Goal: Check status: Check status

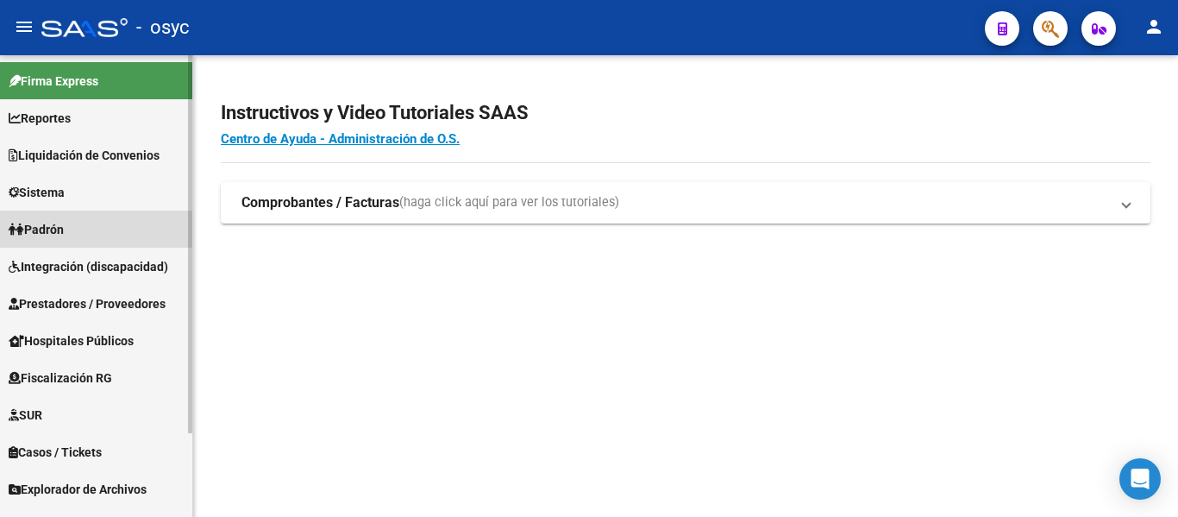
click at [97, 227] on link "Padrón" at bounding box center [96, 228] width 192 height 37
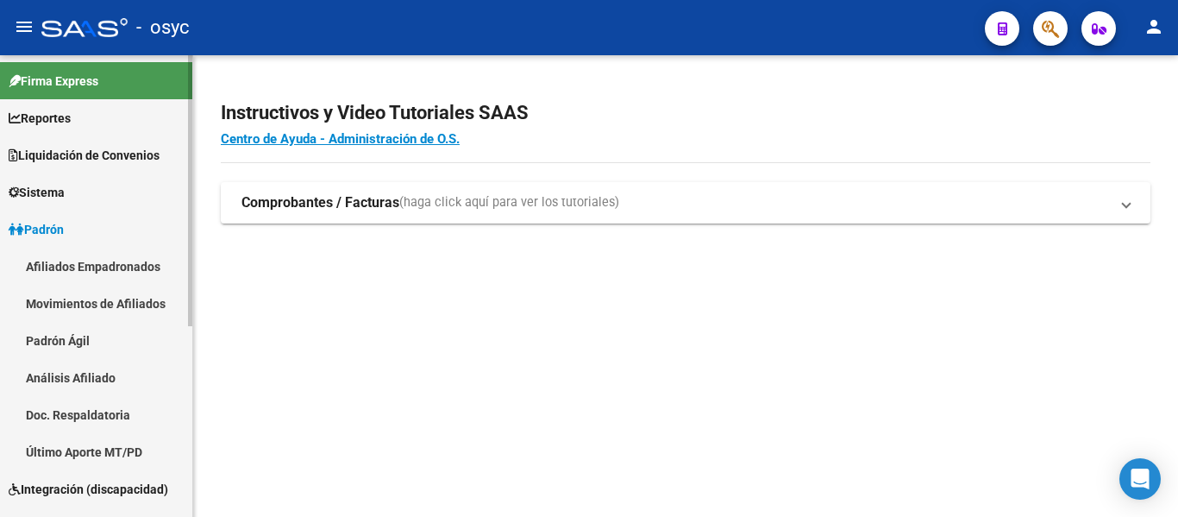
click at [118, 269] on link "Afiliados Empadronados" at bounding box center [96, 266] width 192 height 37
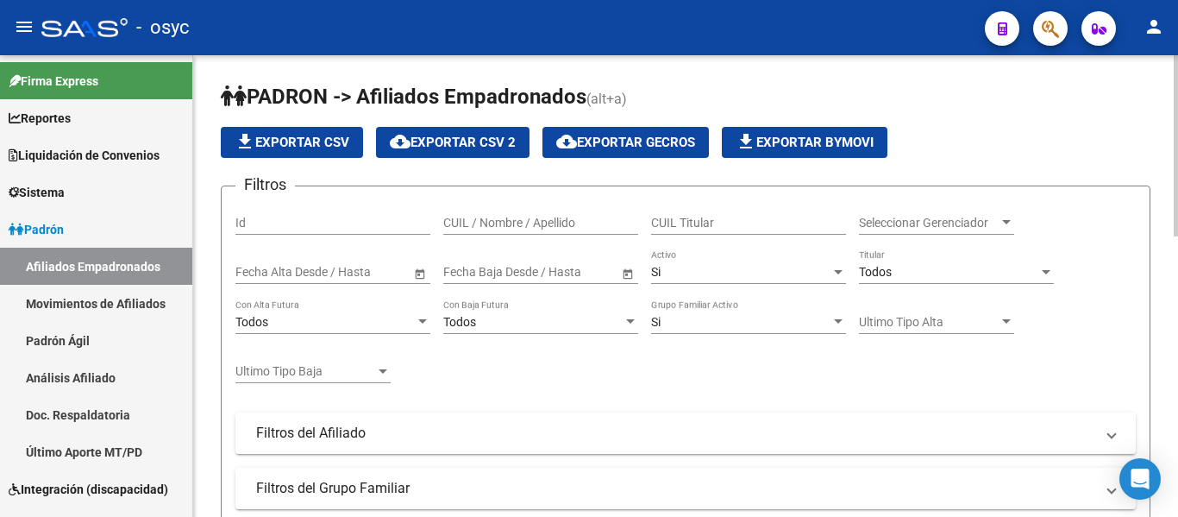
click at [672, 227] on input "CUIL Titular" at bounding box center [748, 223] width 195 height 15
paste input "27290909169"
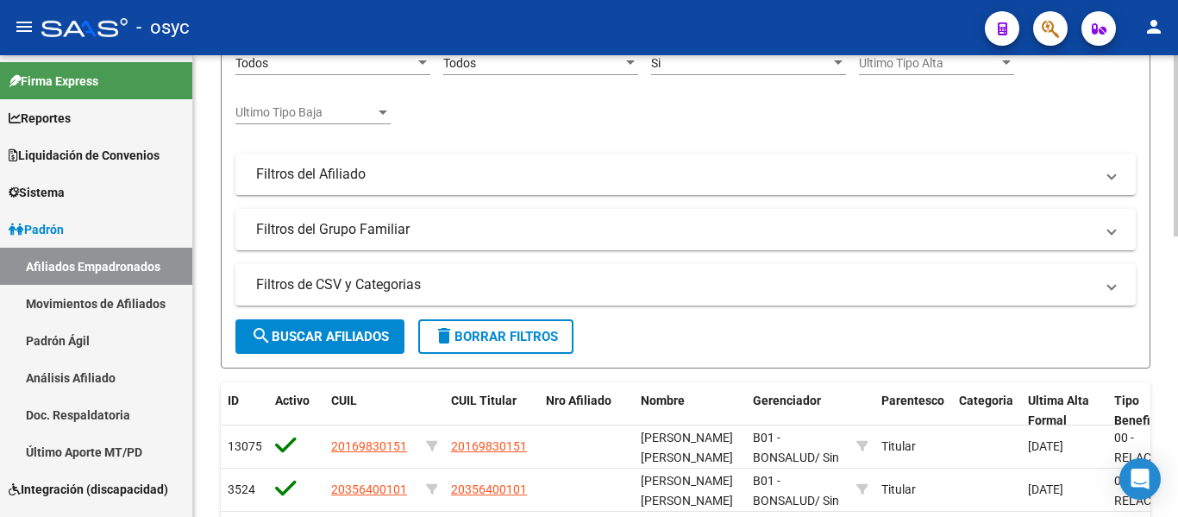
type input "27290909169"
click at [373, 337] on span "search Buscar Afiliados" at bounding box center [320, 337] width 138 height 16
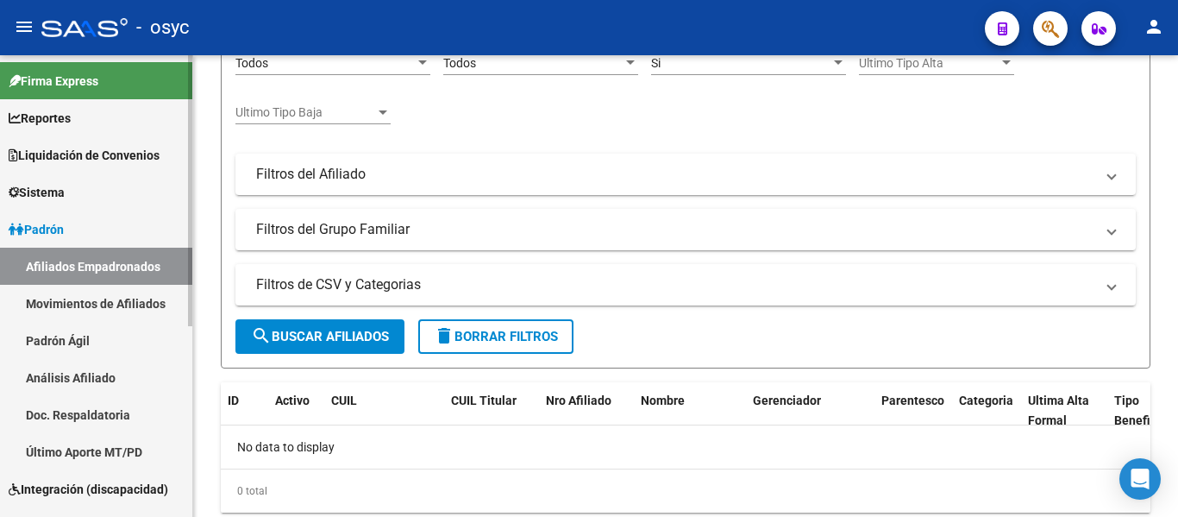
click at [129, 323] on link "Padrón Ágil" at bounding box center [96, 340] width 192 height 37
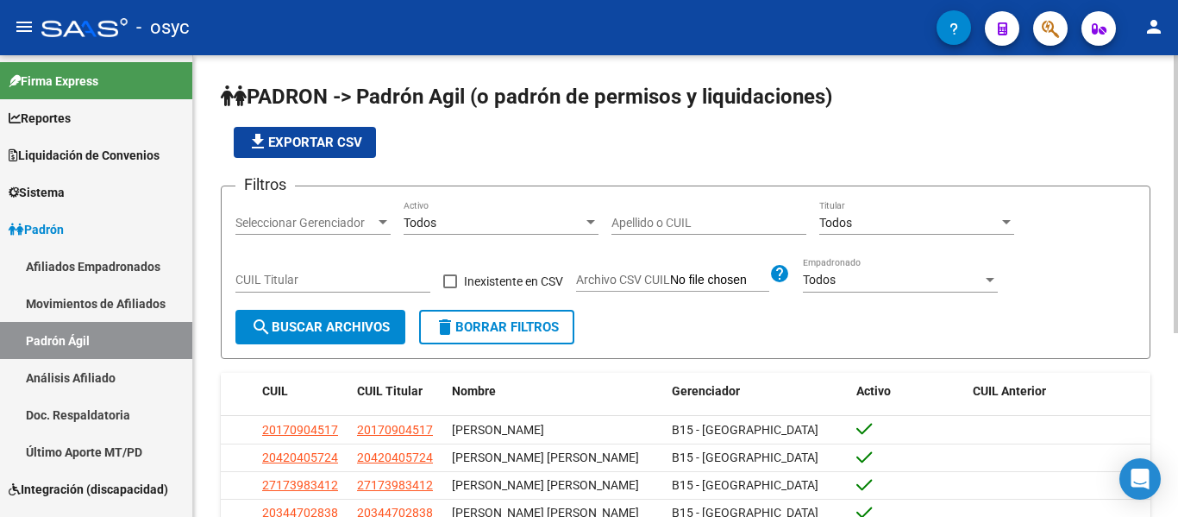
click at [643, 226] on input "Apellido o CUIL" at bounding box center [708, 223] width 195 height 15
paste input "27290909169"
type input "27290909169"
click at [391, 302] on div "CUIL Titular" at bounding box center [332, 282] width 195 height 49
click at [385, 322] on span "search Buscar Archivos" at bounding box center [320, 327] width 139 height 16
